Goal: Ask a question

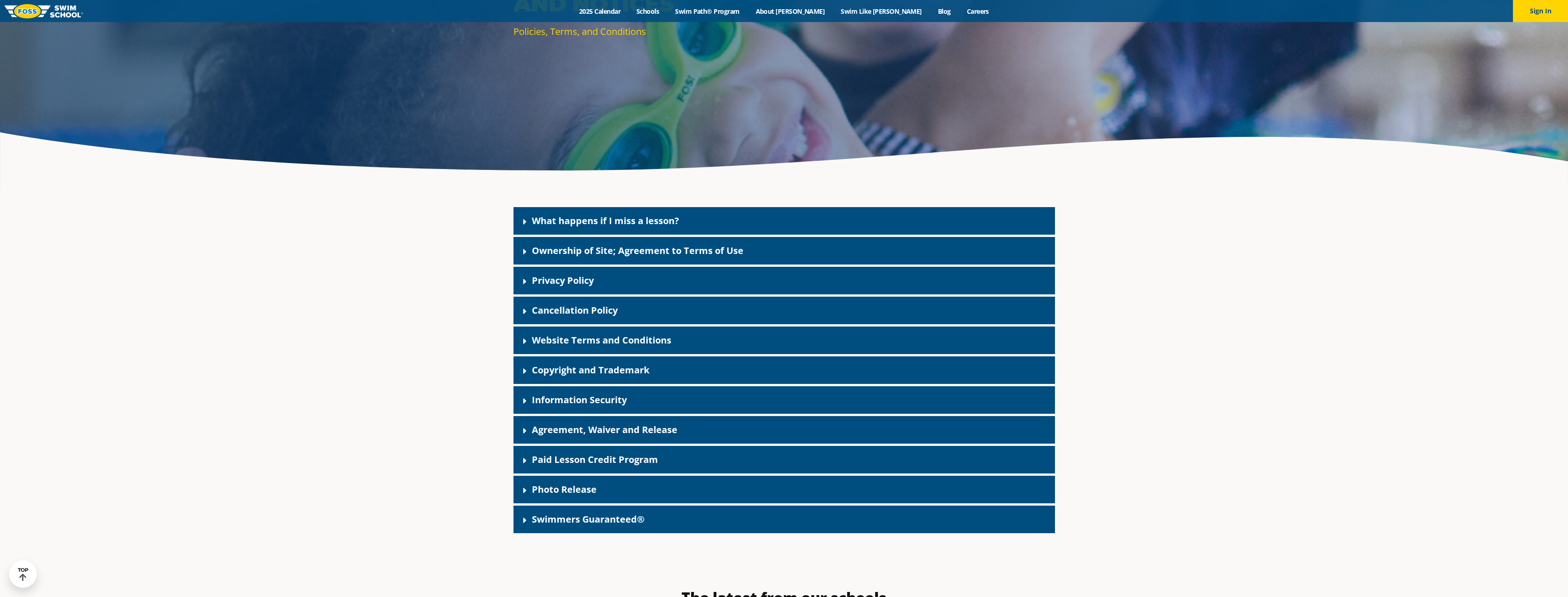
scroll to position [230, 0]
click at [525, 223] on icon at bounding box center [525, 222] width 9 height 9
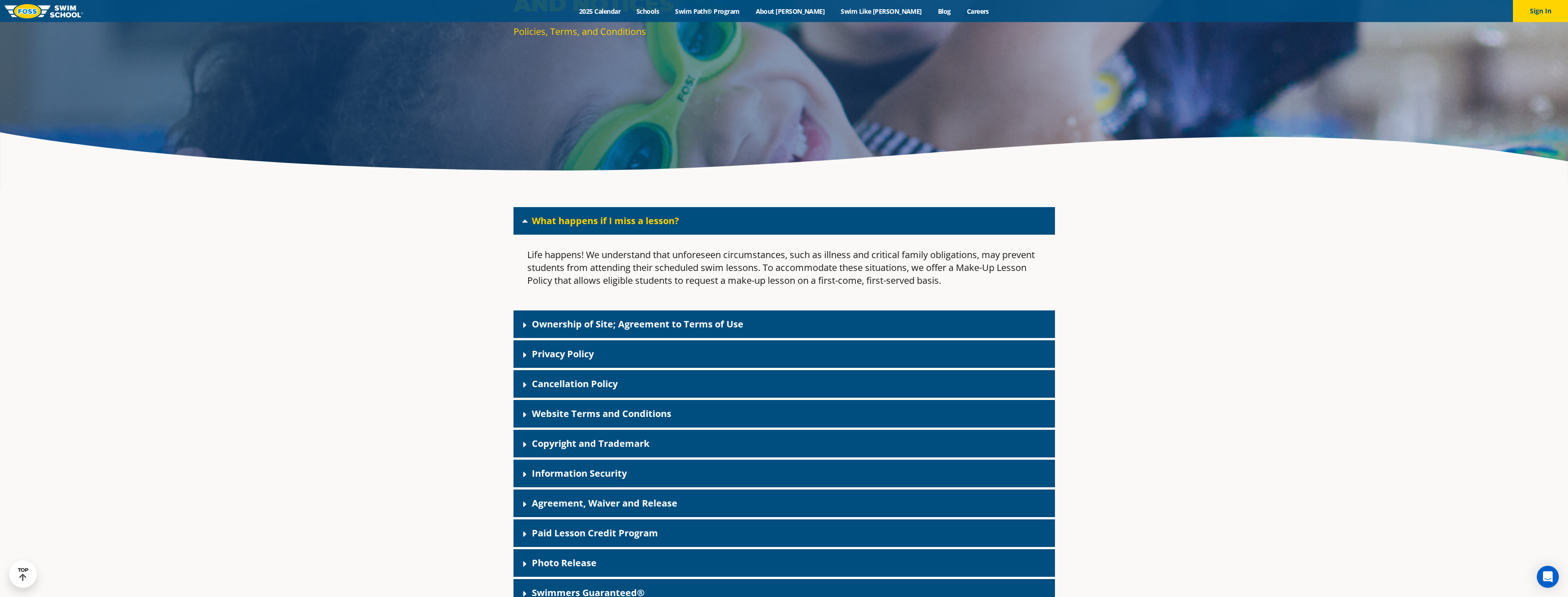
drag, startPoint x: 628, startPoint y: 250, endPoint x: 849, endPoint y: 264, distance: 221.4
click at [849, 264] on p "Life happens! We understand that unforeseen circumstances, such as illness and …" at bounding box center [784, 267] width 514 height 38
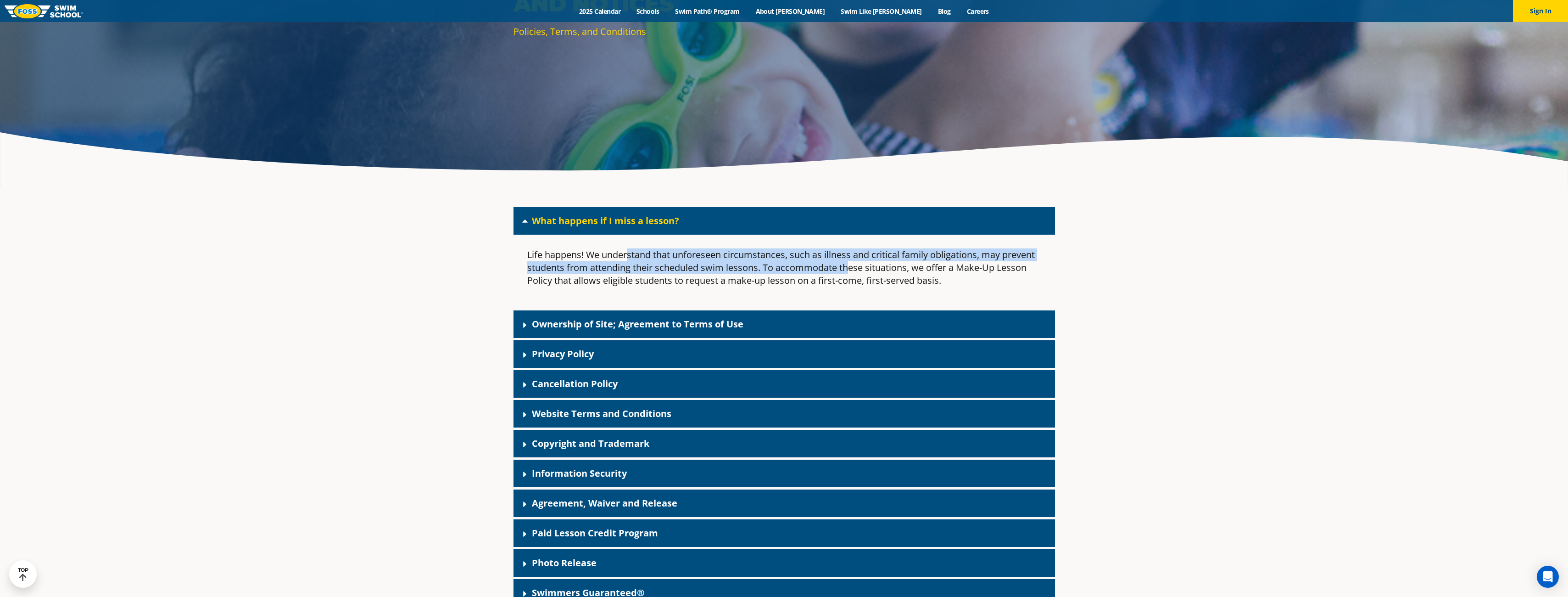
click at [941, 278] on p "Life happens! We understand that unforeseen circumstances, such as illness and …" at bounding box center [784, 267] width 514 height 38
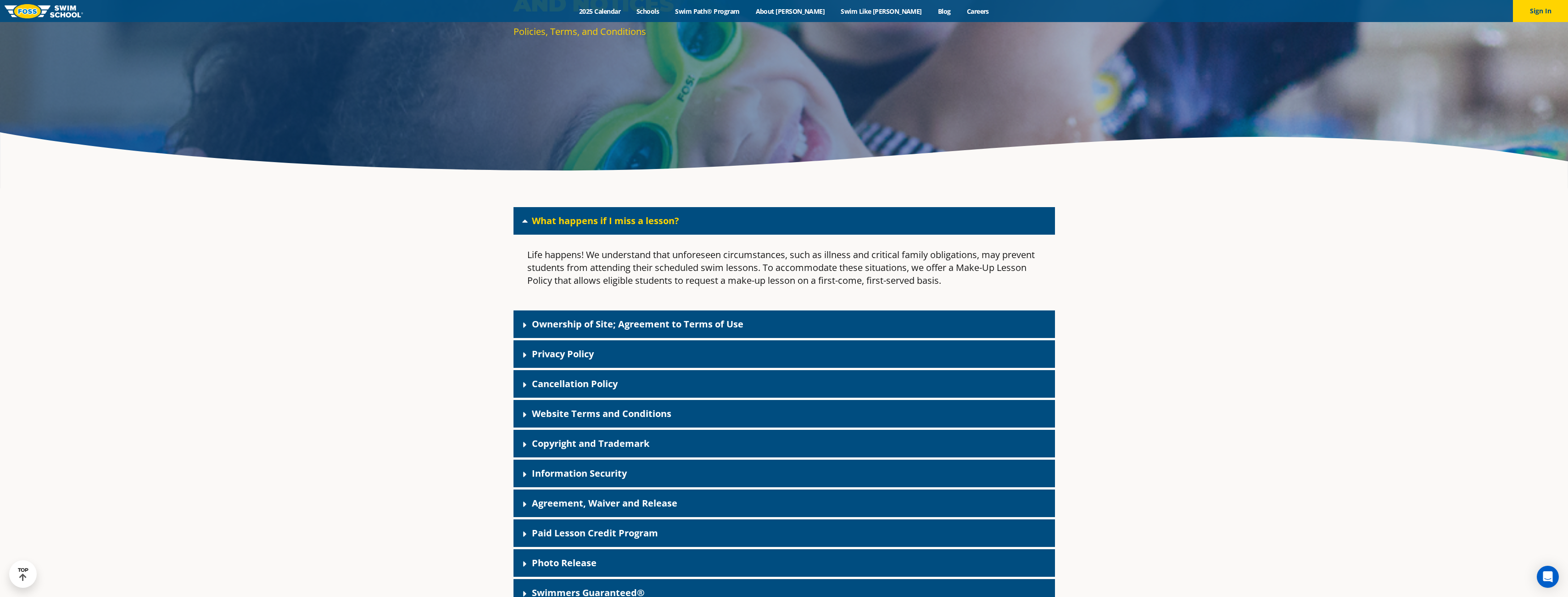
drag, startPoint x: 727, startPoint y: 273, endPoint x: 814, endPoint y: 276, distance: 87.1
click at [838, 277] on p "Life happens! We understand that unforeseen circumstances, such as illness and …" at bounding box center [784, 267] width 514 height 38
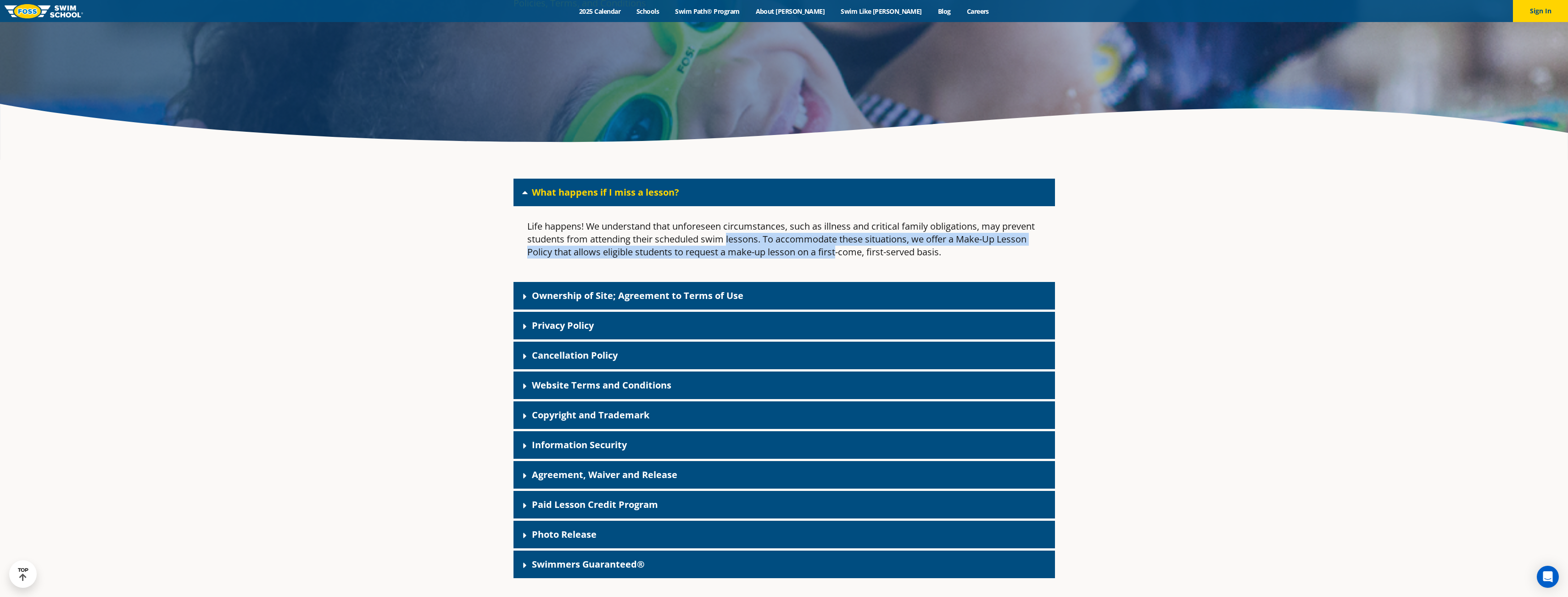
scroll to position [184, 0]
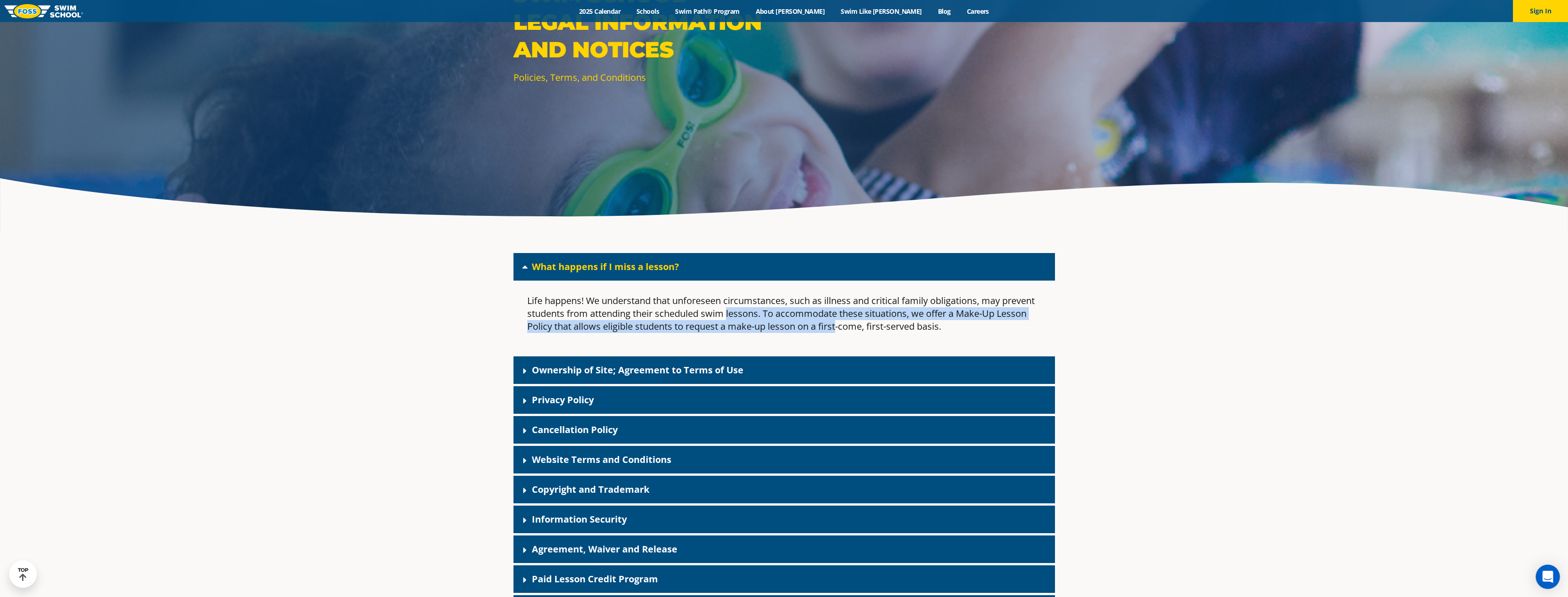
click at [1548, 574] on icon "Open Intercom Messenger" at bounding box center [1547, 577] width 10 height 12
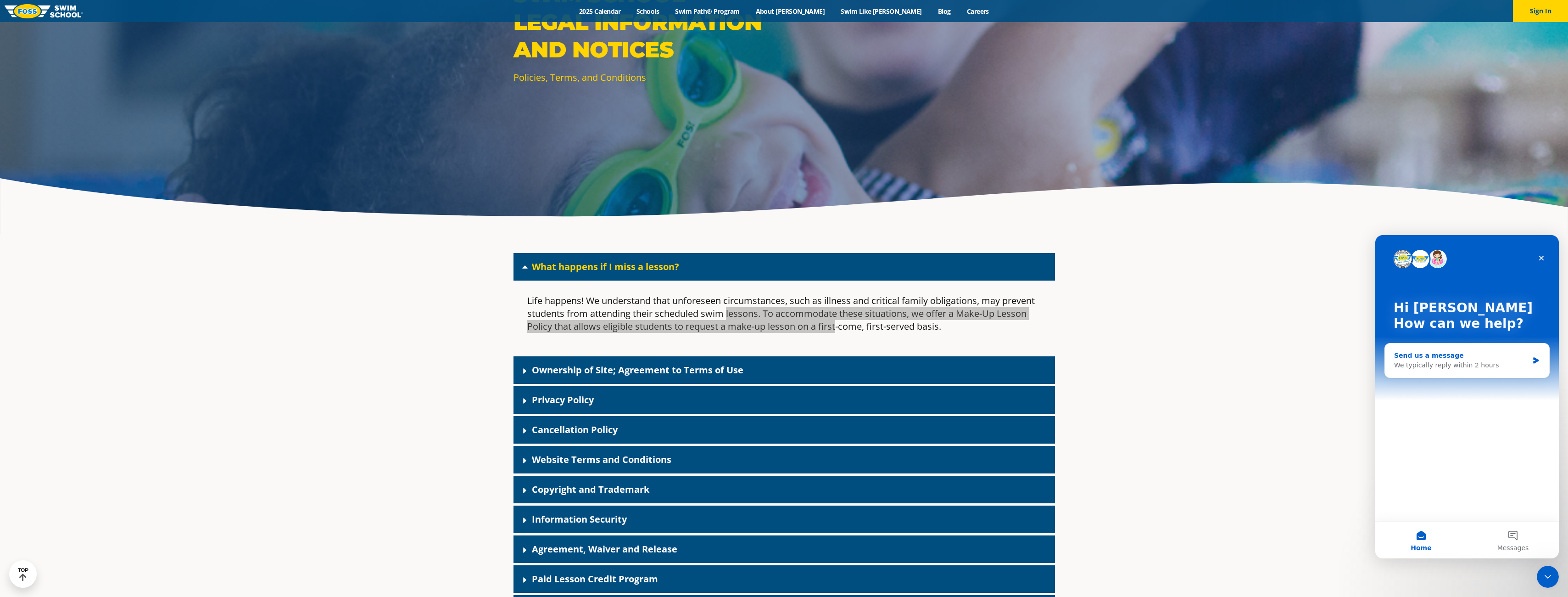
click at [1438, 361] on div "We typically reply within 2 hours" at bounding box center [1461, 366] width 135 height 10
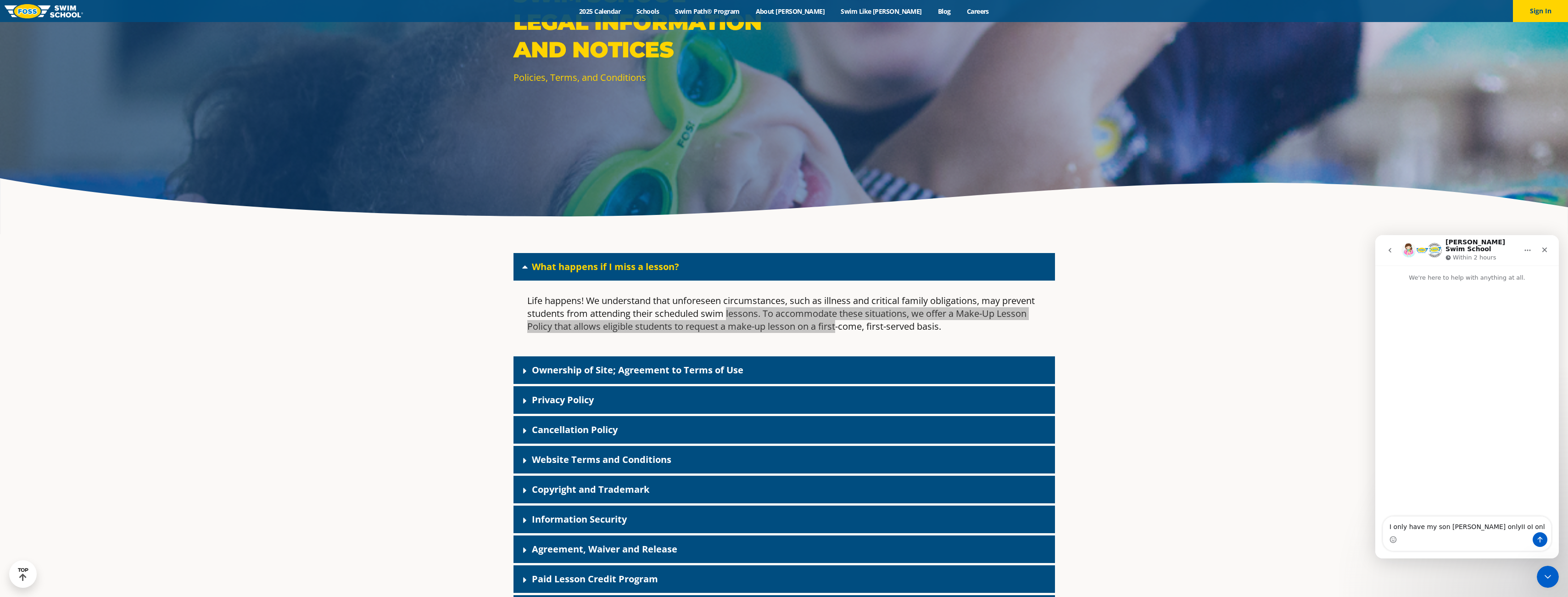
type textarea "I only have my son [PERSON_NAME] onlyII oI only"
